Goal: Transaction & Acquisition: Download file/media

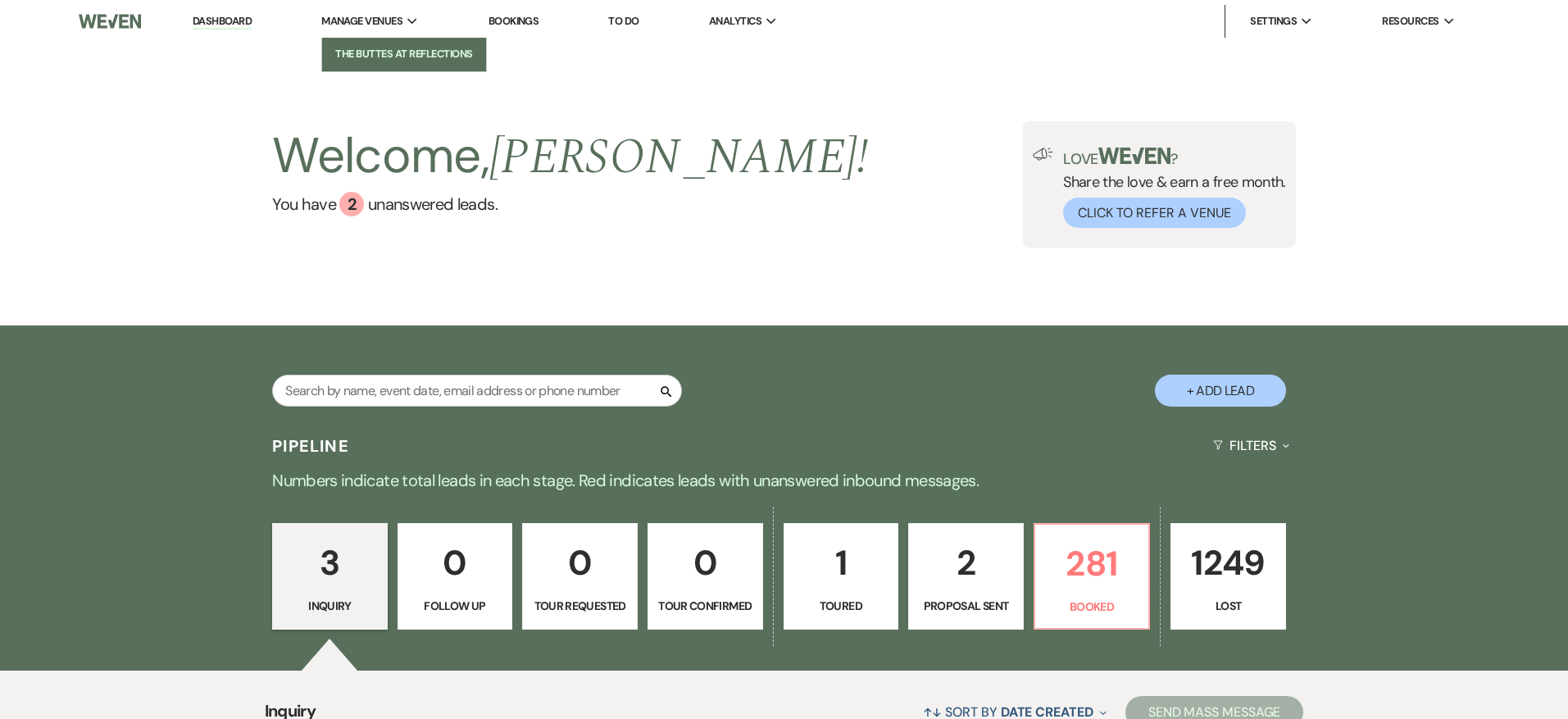
click at [374, 49] on li "The Buttes at Reflections" at bounding box center [404, 54] width 148 height 17
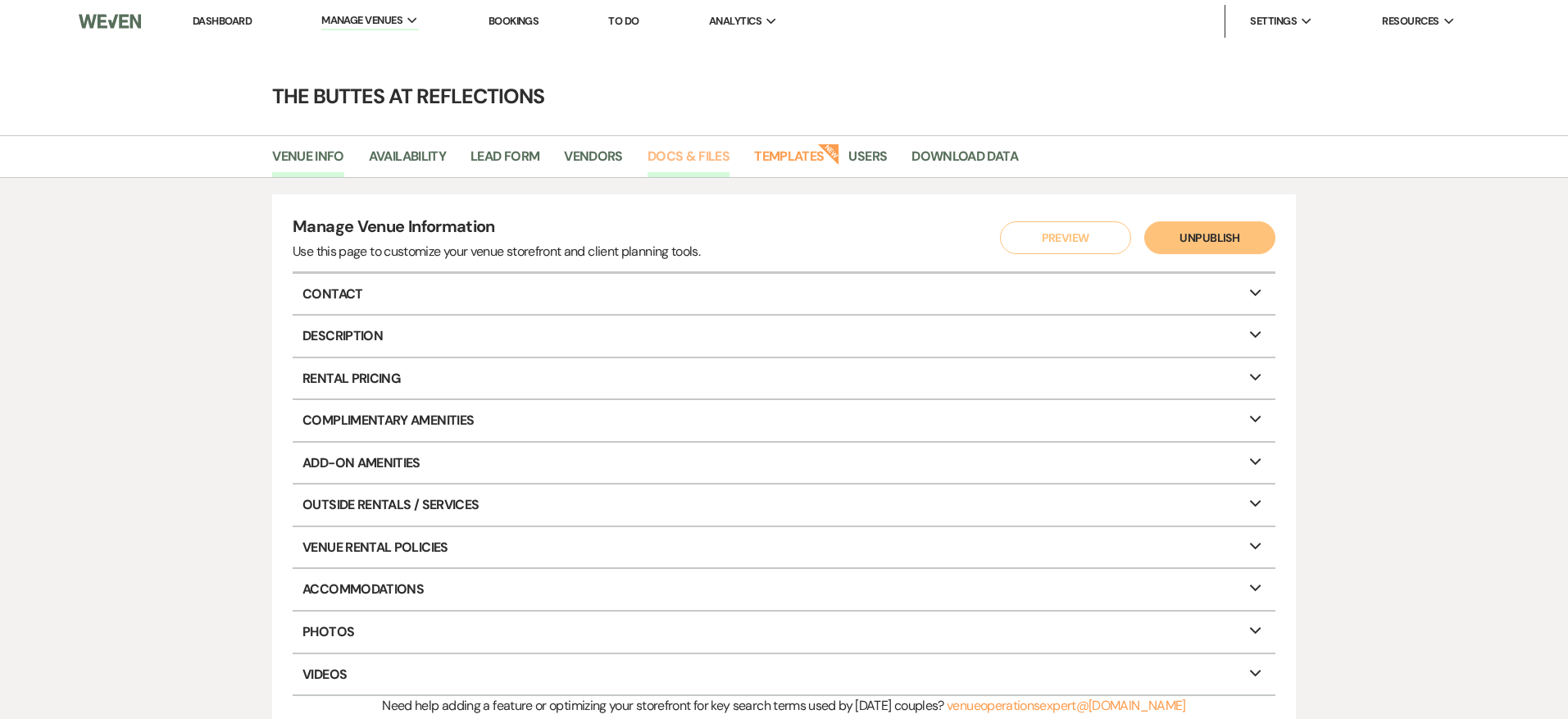
click at [683, 162] on link "Docs & Files" at bounding box center [689, 161] width 82 height 31
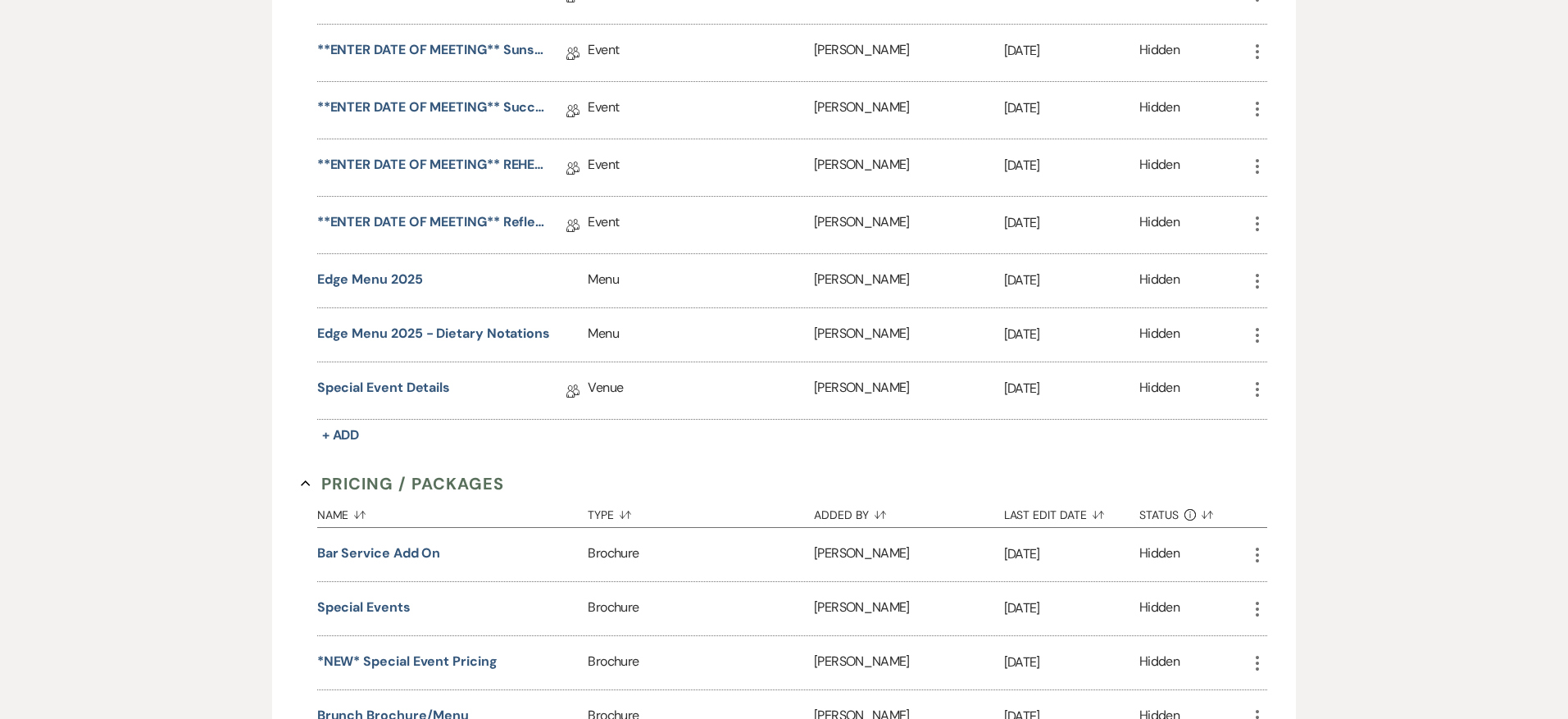
scroll to position [1714, 0]
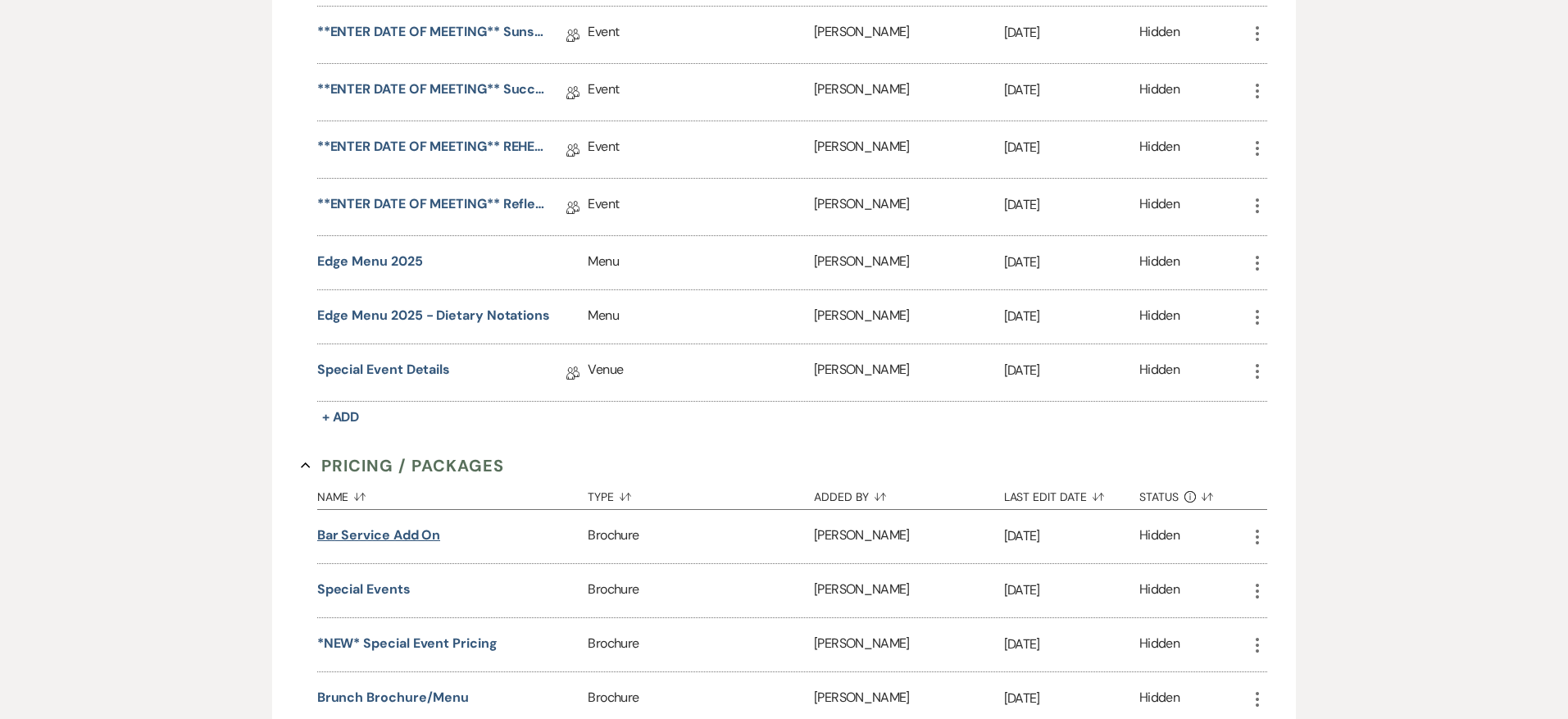
click at [367, 526] on button "Bar Service Add On" at bounding box center [379, 536] width 124 height 19
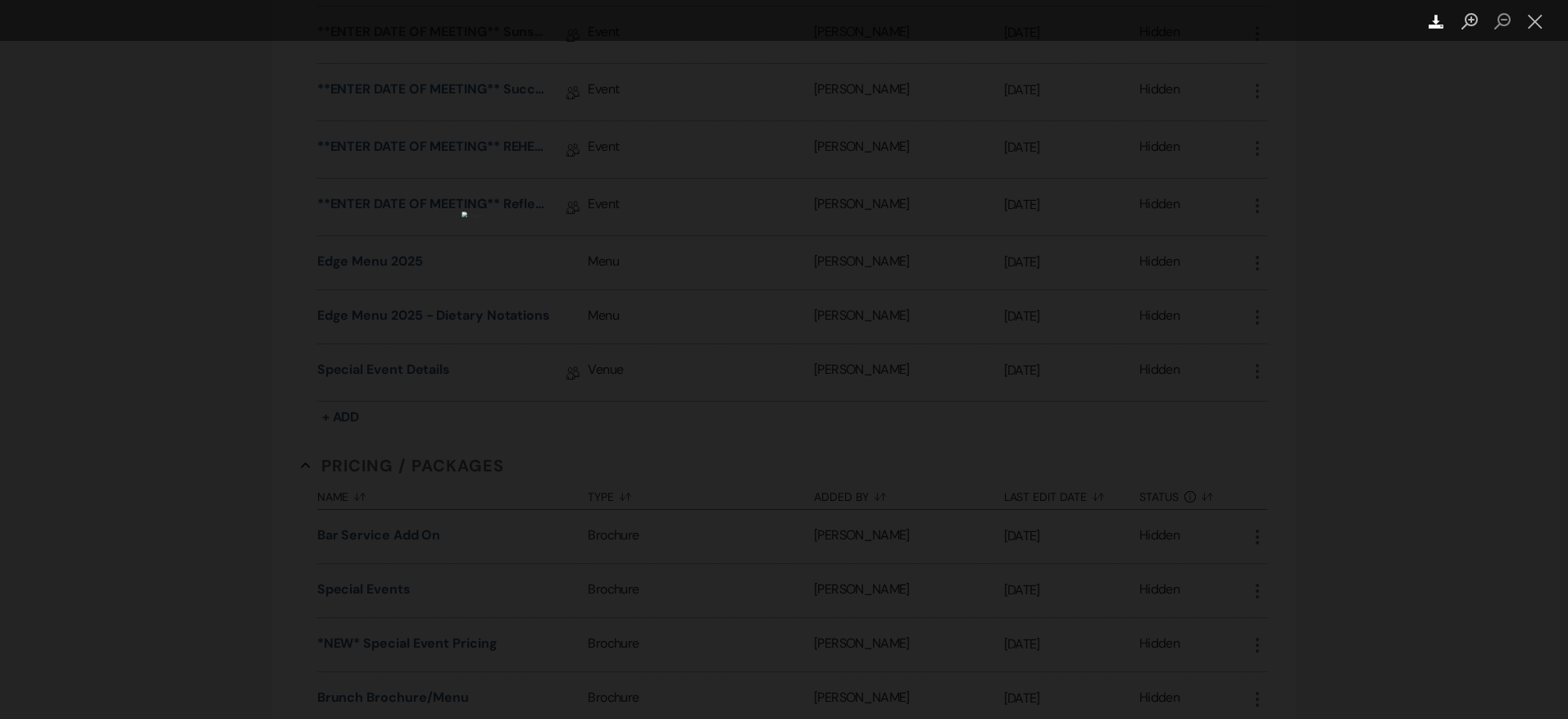
click at [1425, 27] on link "Download" at bounding box center [1437, 20] width 33 height 41
click at [1536, 19] on button "Close lightbox" at bounding box center [1535, 21] width 33 height 28
